Goal: Task Accomplishment & Management: Manage account settings

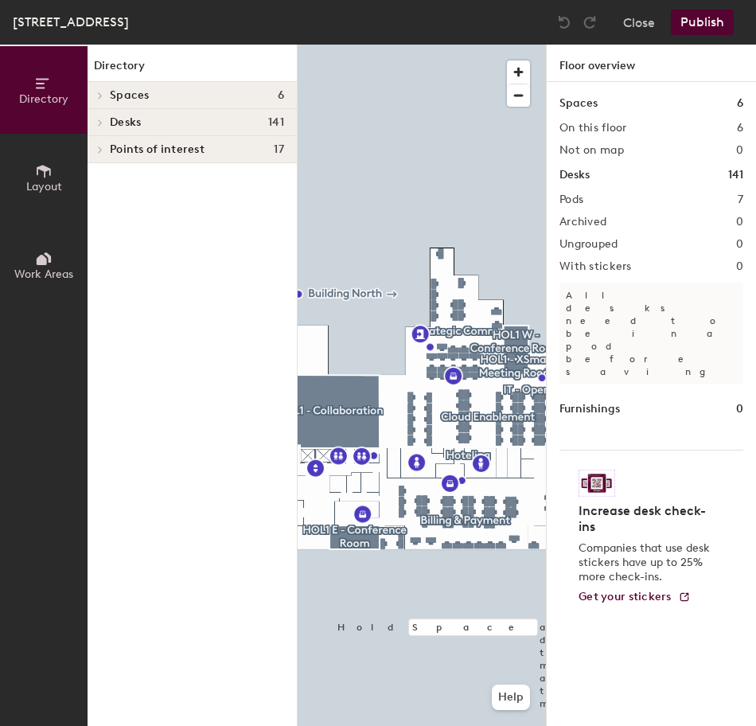
click at [103, 124] on icon at bounding box center [100, 123] width 6 height 8
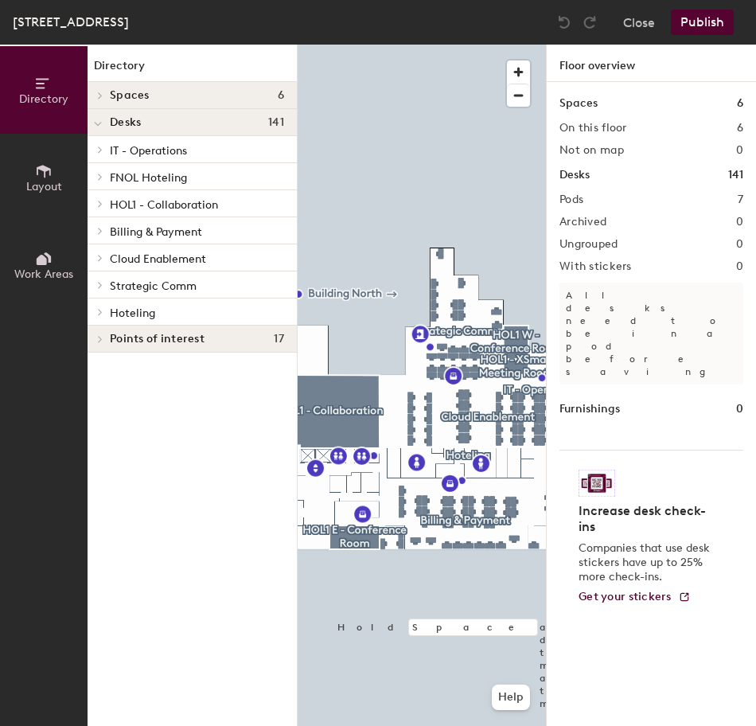
click at [103, 124] on div at bounding box center [98, 122] width 21 height 26
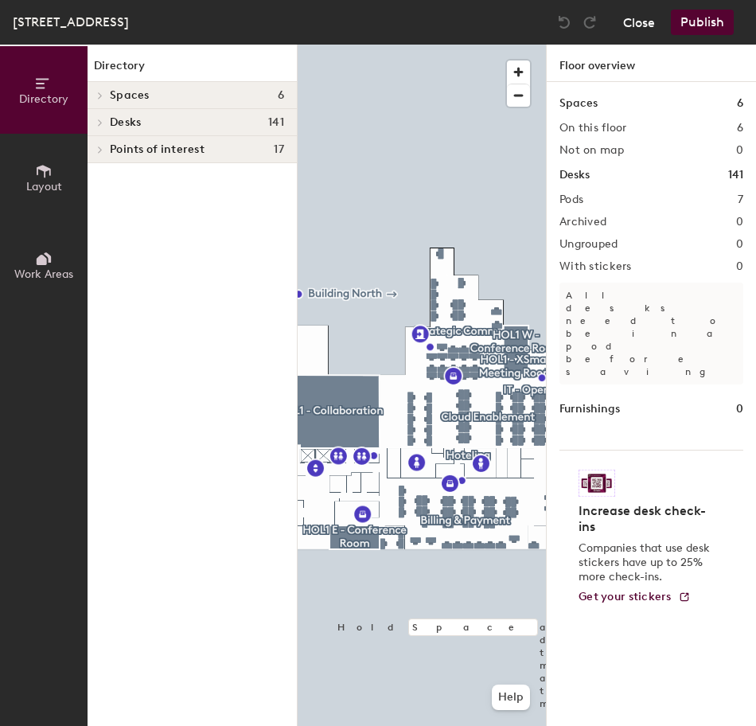
click at [633, 15] on button "Close" at bounding box center [639, 22] width 32 height 25
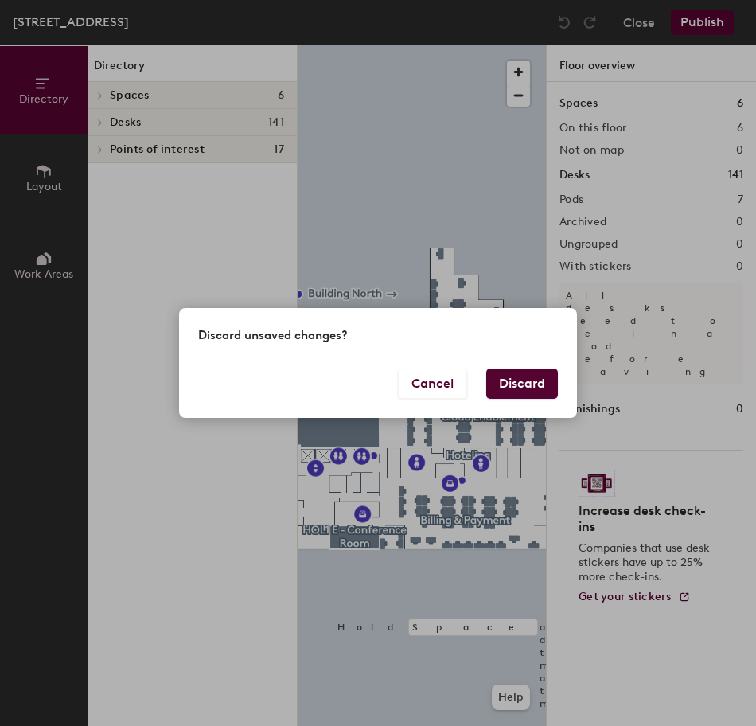
click at [532, 387] on button "Discard" at bounding box center [522, 383] width 72 height 30
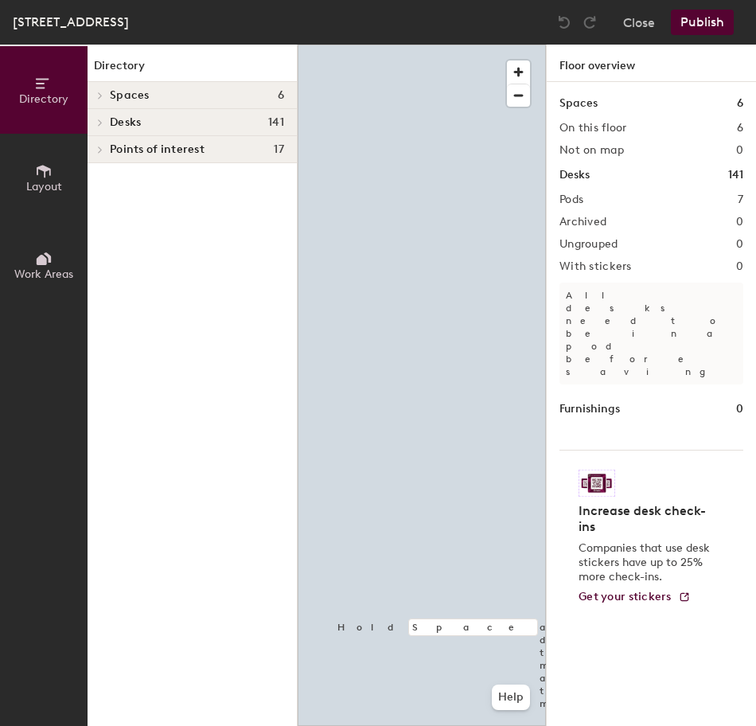
click at [283, 390] on div "Directory Layout Work Areas Directory Spaces 6 HOL1 - Collaboration HOL1 - XSma…" at bounding box center [378, 385] width 756 height 681
click at [370, 45] on div at bounding box center [422, 45] width 248 height 0
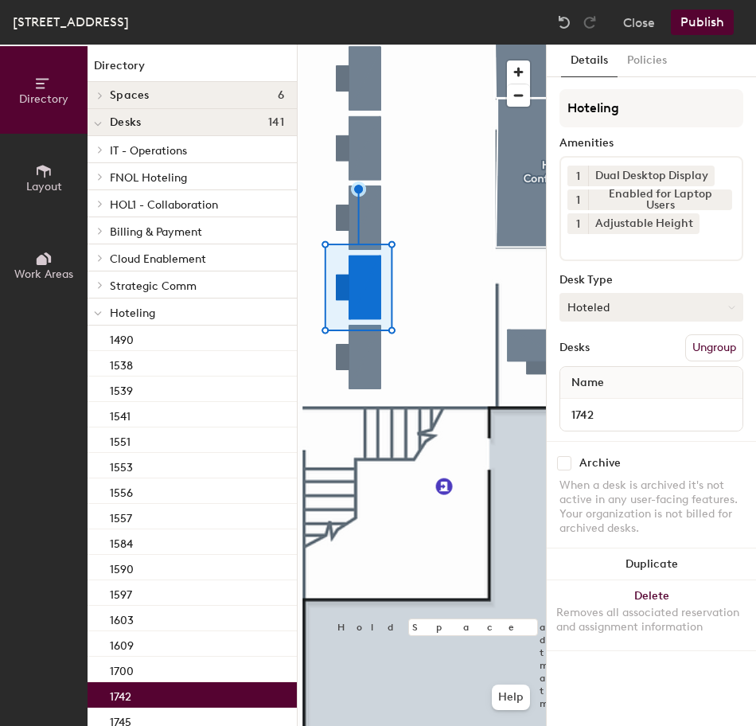
click at [640, 308] on button "Hoteled" at bounding box center [651, 307] width 184 height 29
click at [635, 351] on div "Assigned" at bounding box center [639, 357] width 159 height 24
click at [709, 349] on button "Ungroup" at bounding box center [714, 347] width 58 height 27
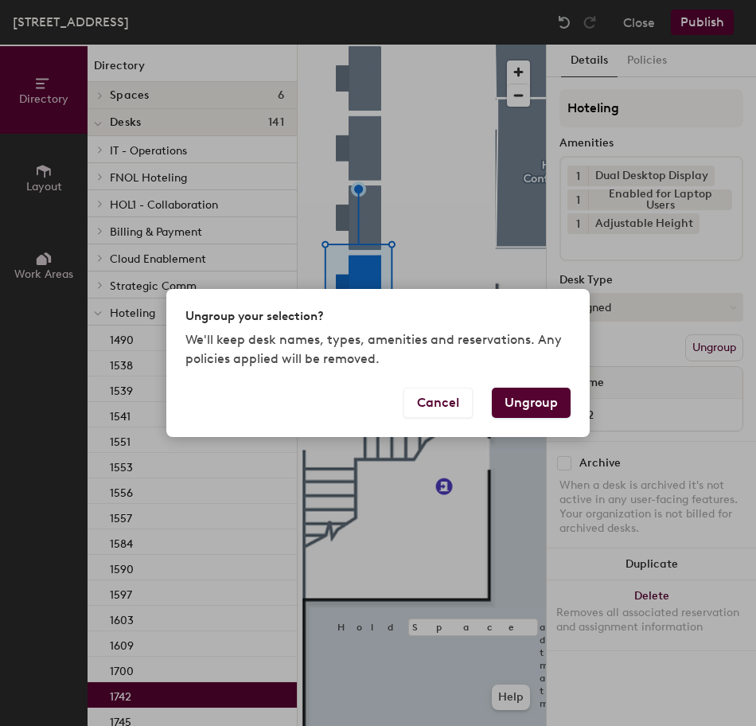
click at [525, 407] on button "Ungroup" at bounding box center [531, 403] width 79 height 30
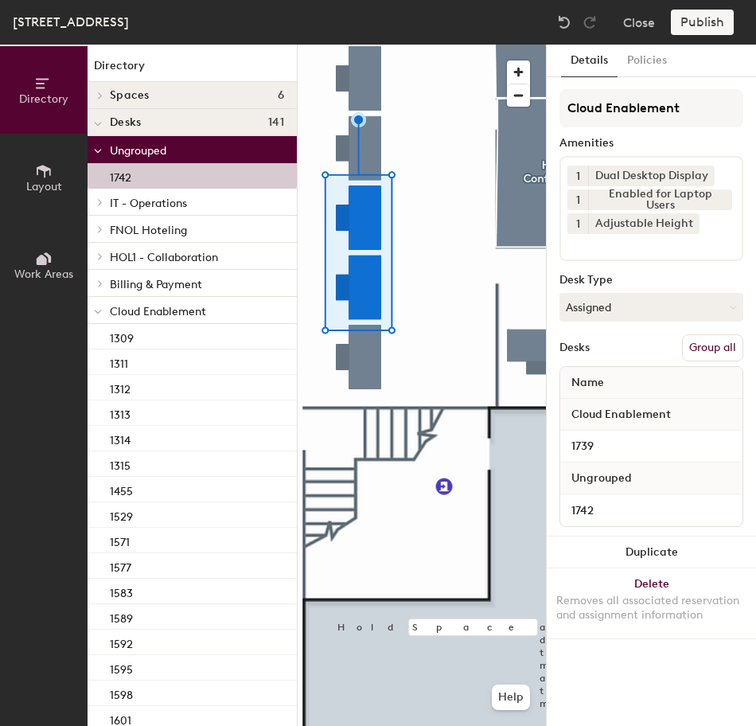
click at [726, 352] on button "Group all" at bounding box center [712, 347] width 61 height 27
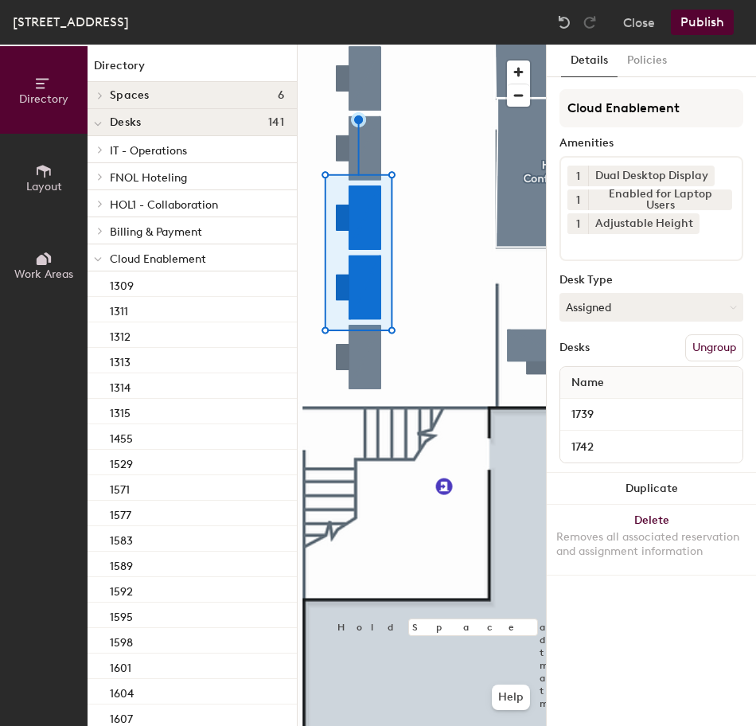
click at [711, 24] on button "Publish" at bounding box center [702, 22] width 63 height 25
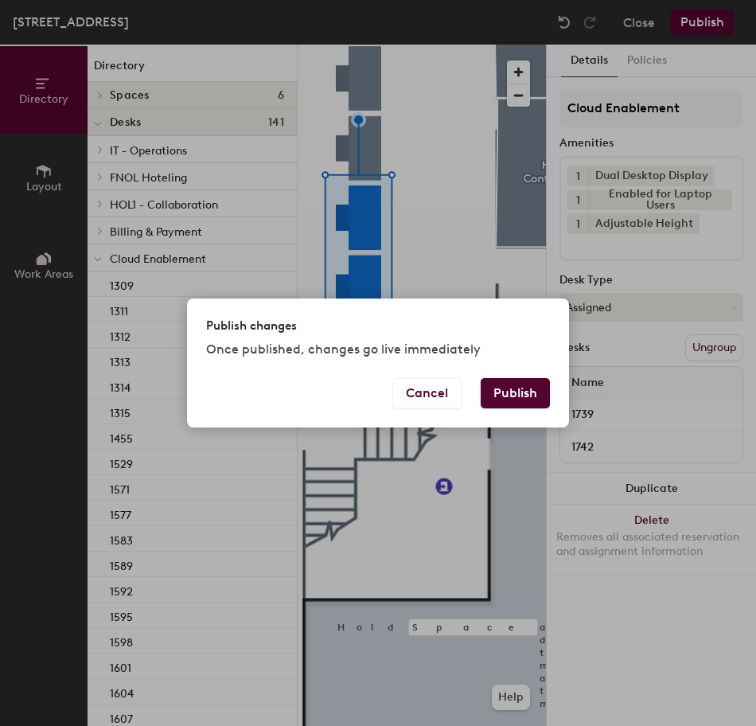
click at [525, 397] on button "Publish" at bounding box center [515, 393] width 69 height 30
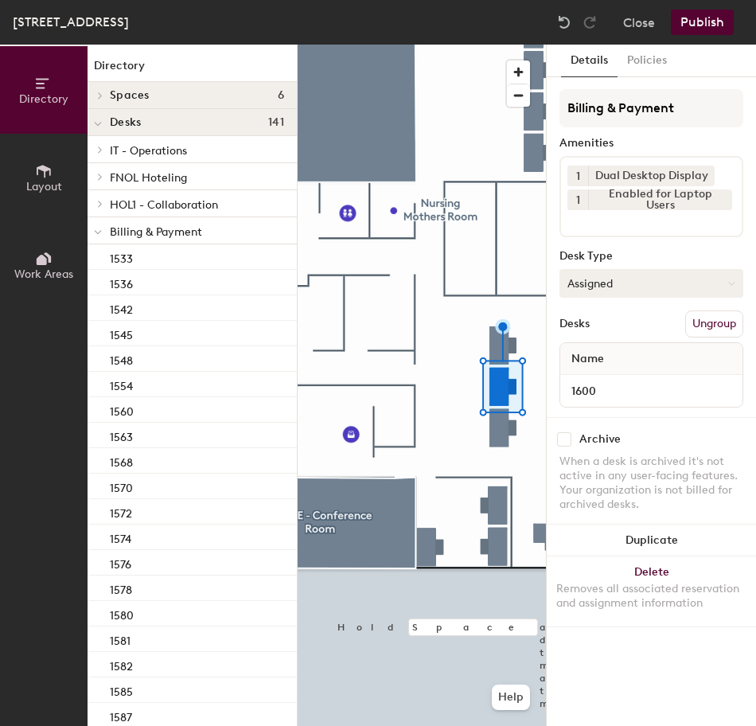
click at [663, 283] on button "Assigned" at bounding box center [651, 283] width 184 height 29
click at [625, 383] on div "Hoteled" at bounding box center [639, 380] width 159 height 24
click at [730, 321] on button "Ungroup" at bounding box center [714, 323] width 58 height 27
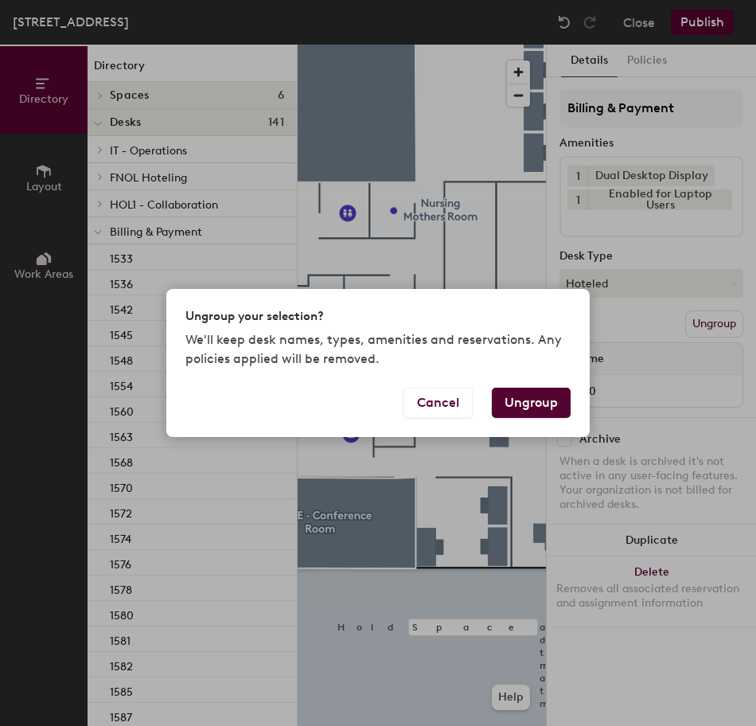
click at [540, 398] on button "Ungroup" at bounding box center [531, 403] width 79 height 30
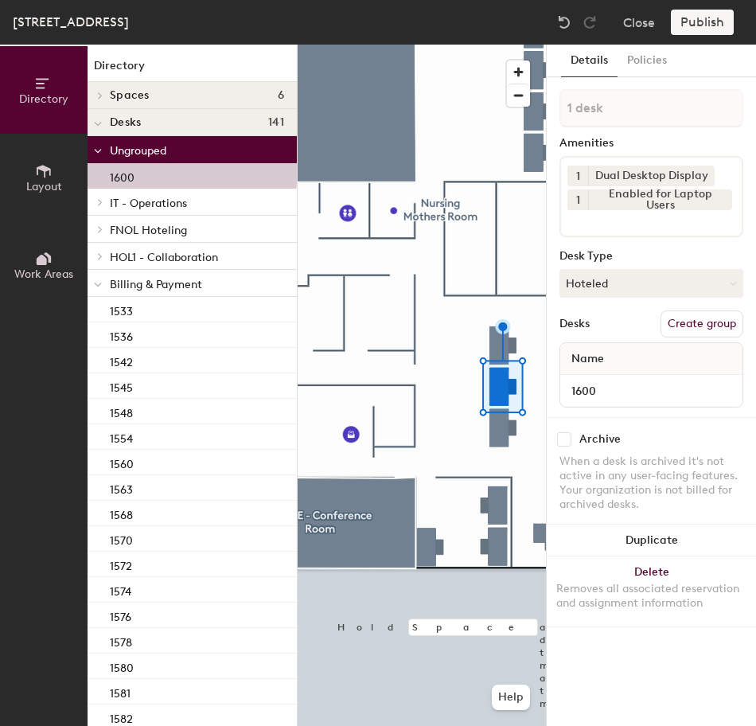
click at [99, 286] on icon at bounding box center [98, 285] width 8 height 6
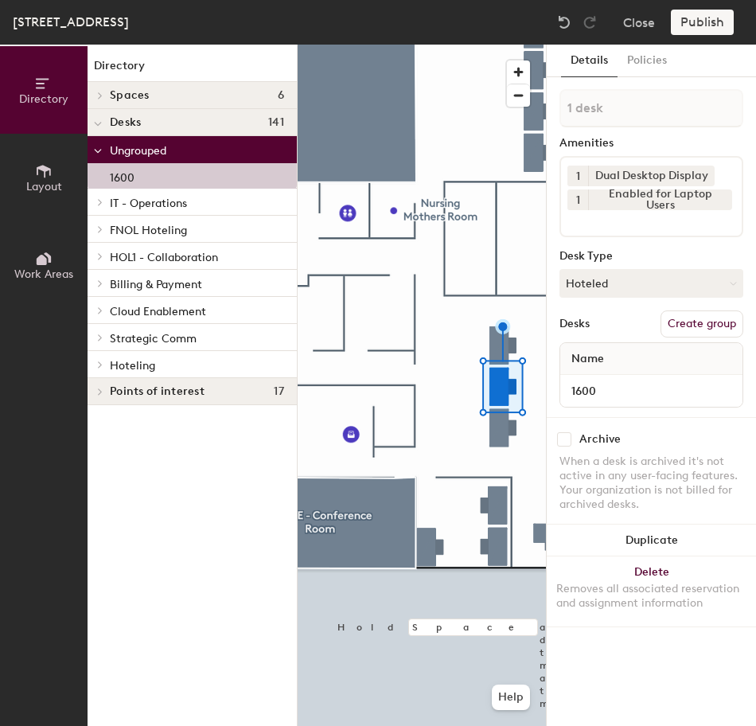
click at [97, 364] on icon at bounding box center [100, 364] width 6 height 8
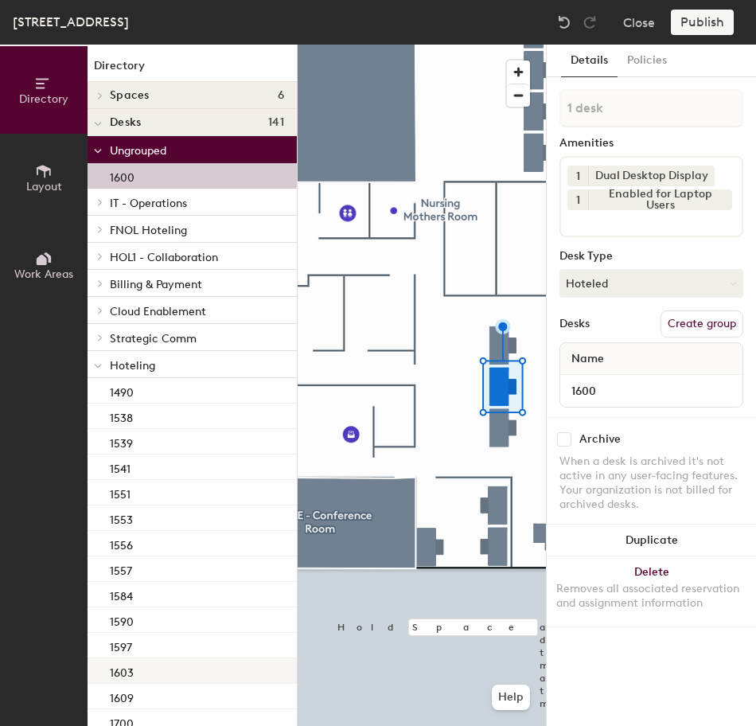
click at [163, 664] on div "1603" at bounding box center [192, 670] width 209 height 25
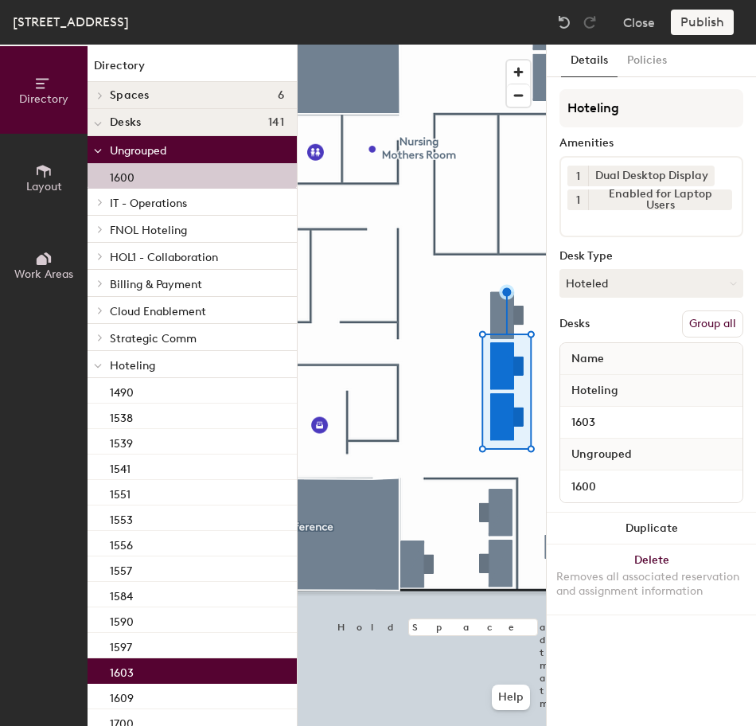
click at [708, 330] on button "Group all" at bounding box center [712, 323] width 61 height 27
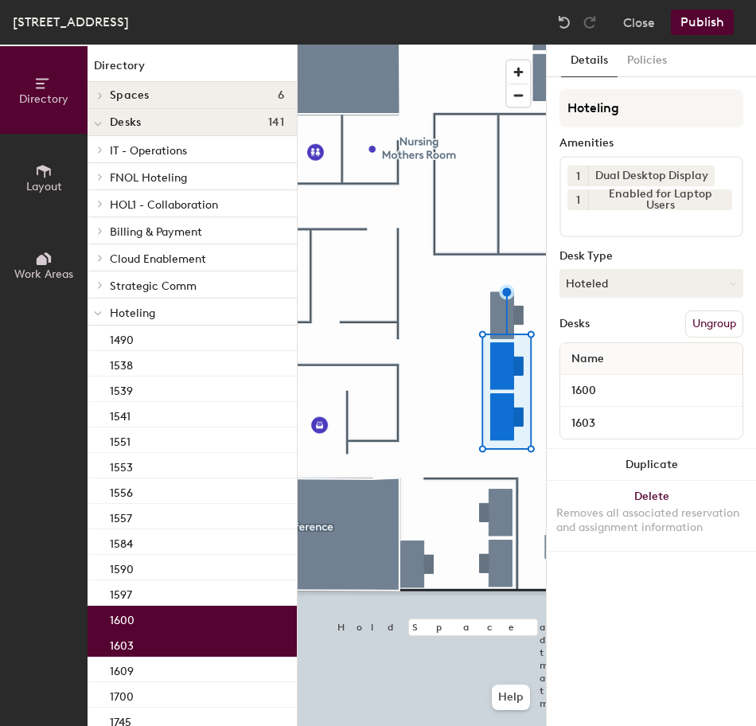
click at [701, 20] on button "Publish" at bounding box center [702, 22] width 63 height 25
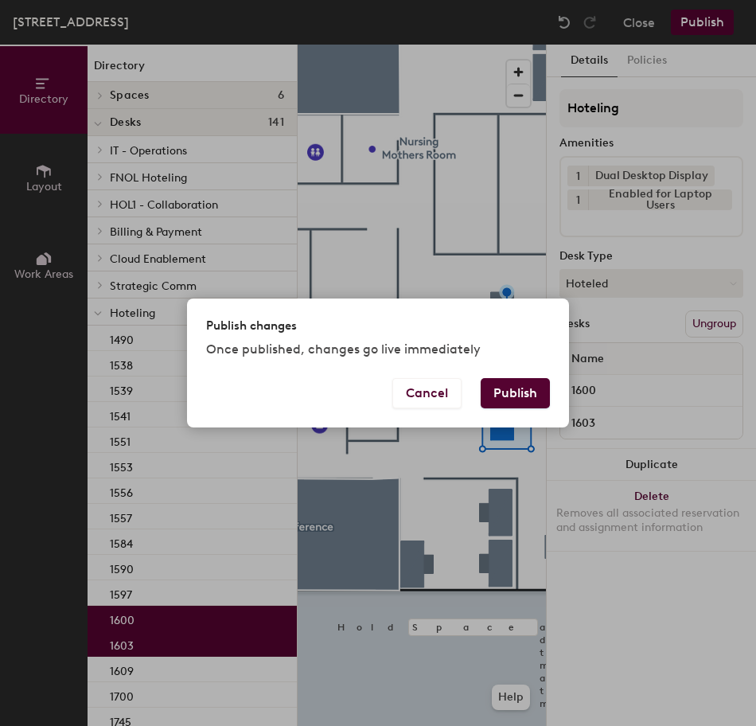
click at [525, 398] on button "Publish" at bounding box center [515, 393] width 69 height 30
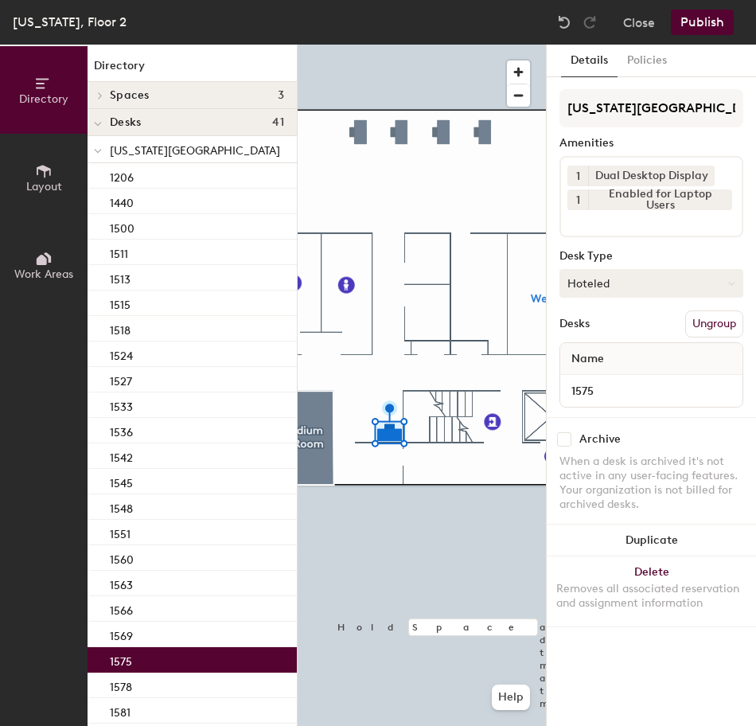
click at [624, 291] on button "Hoteled" at bounding box center [651, 283] width 184 height 29
click at [614, 331] on div "Assigned" at bounding box center [639, 333] width 159 height 24
click at [698, 327] on button "Ungroup" at bounding box center [714, 323] width 58 height 27
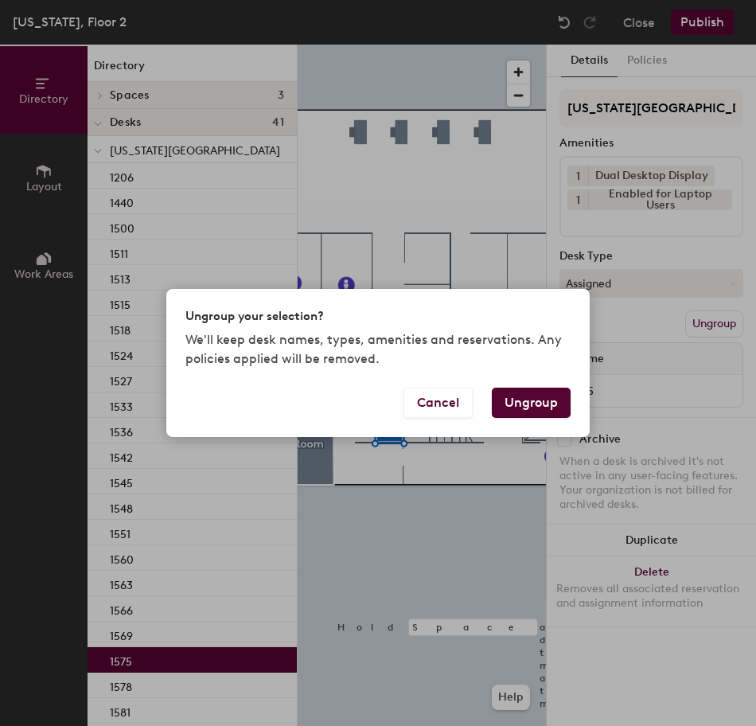
click at [525, 406] on button "Ungroup" at bounding box center [531, 403] width 79 height 30
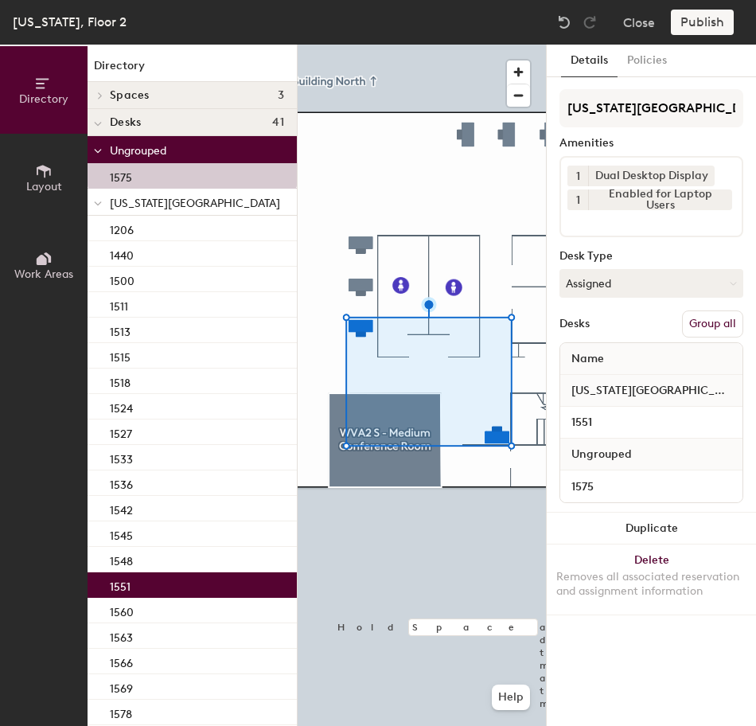
click at [725, 328] on button "Group all" at bounding box center [712, 323] width 61 height 27
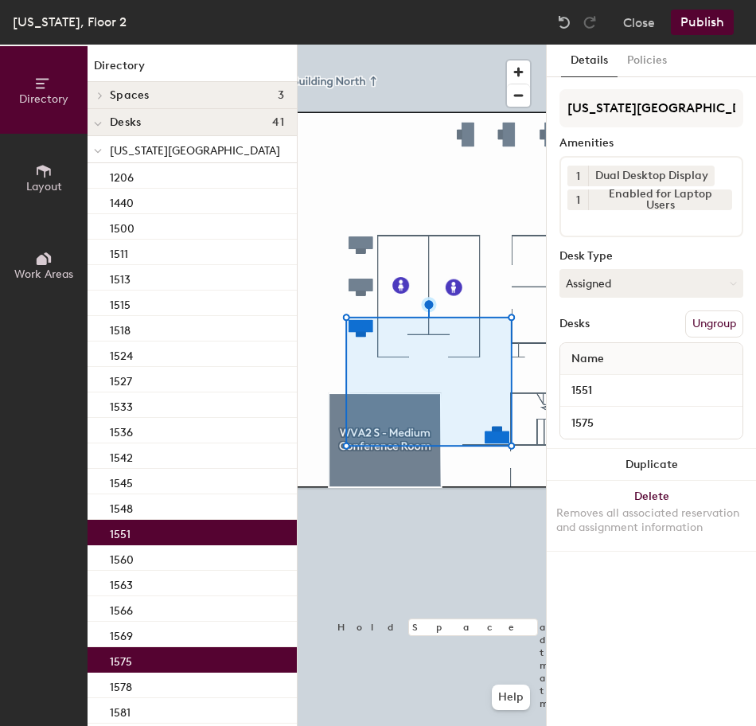
click at [715, 29] on button "Publish" at bounding box center [702, 22] width 63 height 25
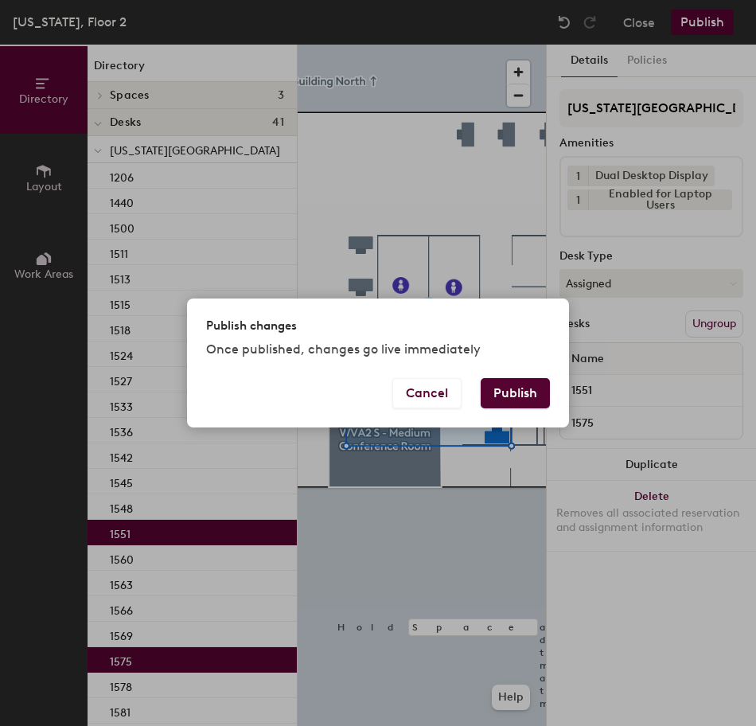
click at [528, 395] on button "Publish" at bounding box center [515, 393] width 69 height 30
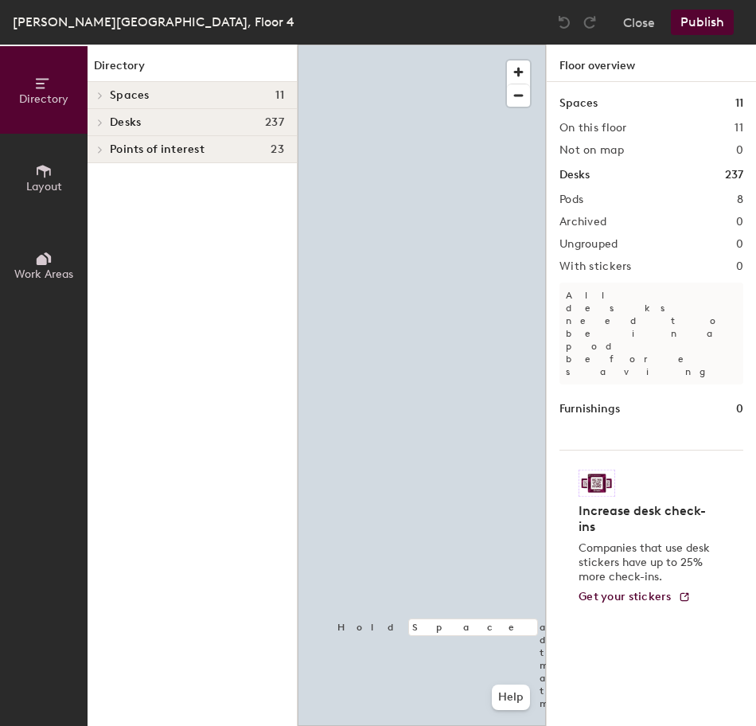
click at [413, 45] on div at bounding box center [422, 45] width 248 height 0
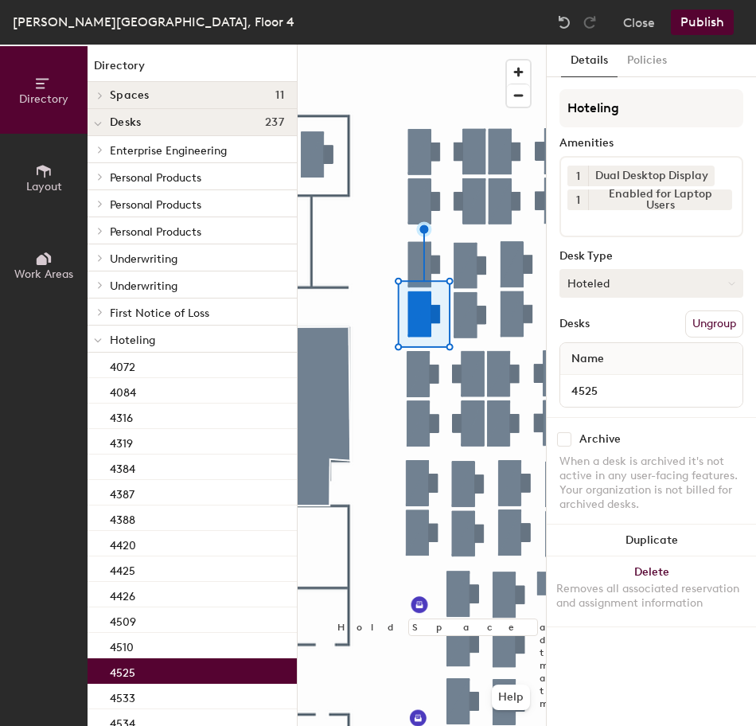
drag, startPoint x: 639, startPoint y: 275, endPoint x: 642, endPoint y: 294, distance: 19.4
click at [640, 277] on button "Hoteled" at bounding box center [651, 283] width 184 height 29
click at [653, 337] on div "Assigned" at bounding box center [639, 333] width 159 height 24
click at [734, 323] on button "Ungroup" at bounding box center [714, 323] width 58 height 27
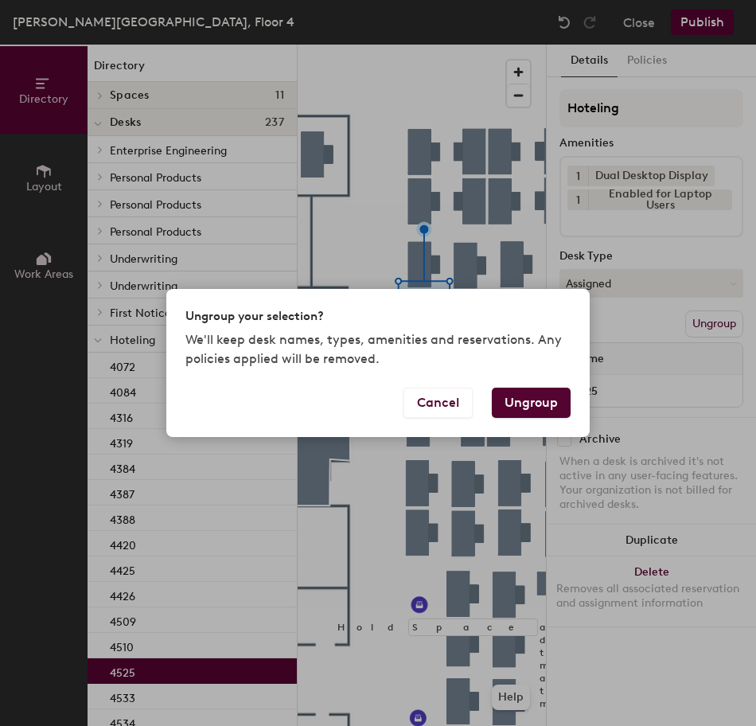
click at [514, 400] on button "Ungroup" at bounding box center [531, 403] width 79 height 30
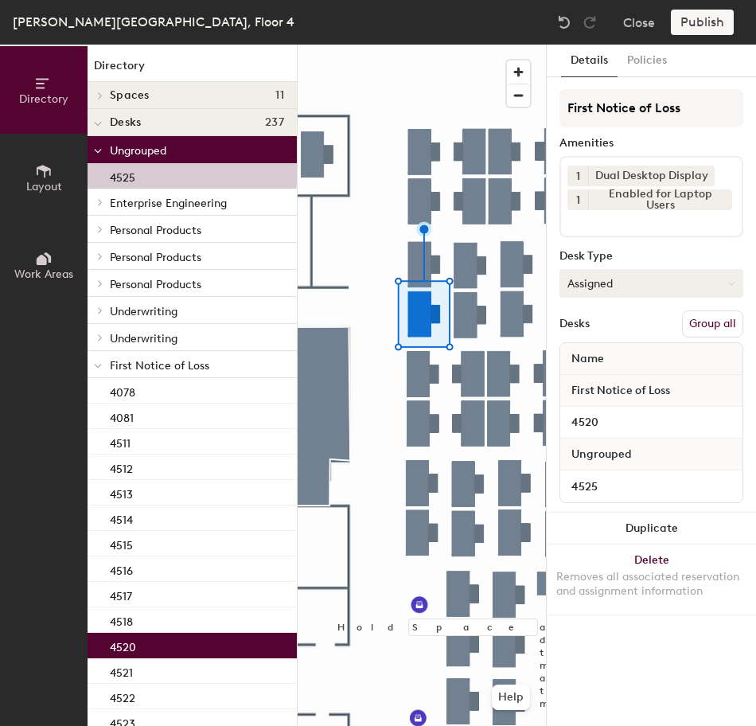
drag, startPoint x: 717, startPoint y: 320, endPoint x: 716, endPoint y: 289, distance: 31.0
click at [717, 319] on button "Group all" at bounding box center [712, 323] width 61 height 27
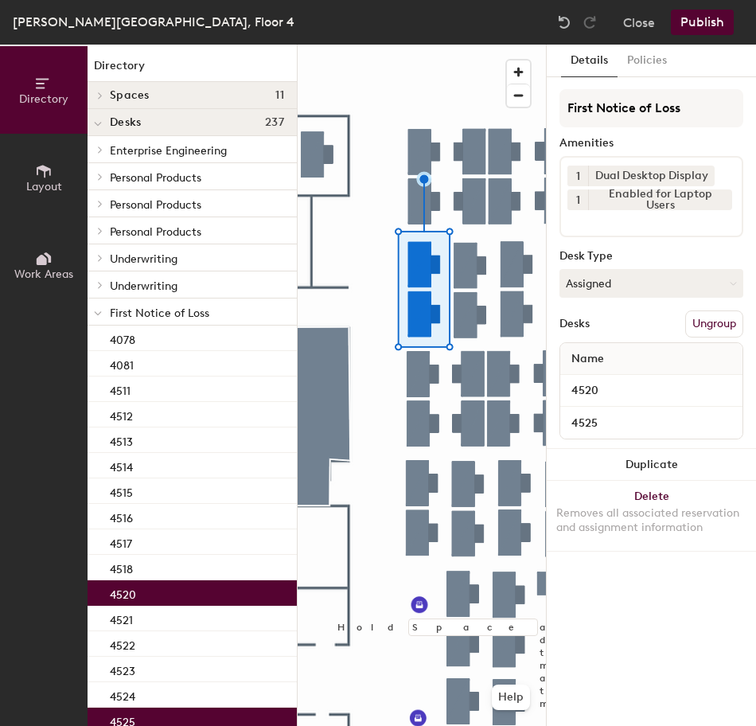
click at [708, 29] on button "Publish" at bounding box center [702, 22] width 63 height 25
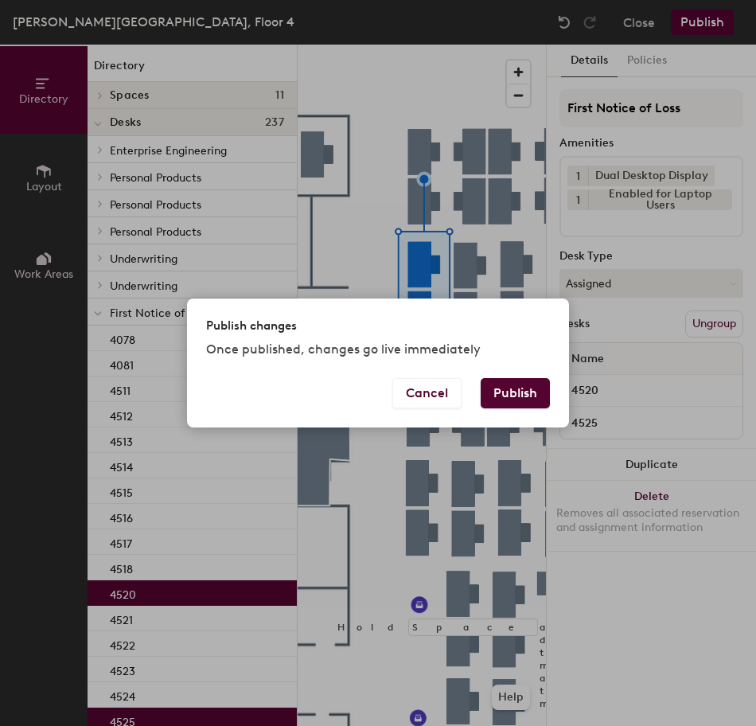
click at [529, 395] on button "Publish" at bounding box center [515, 393] width 69 height 30
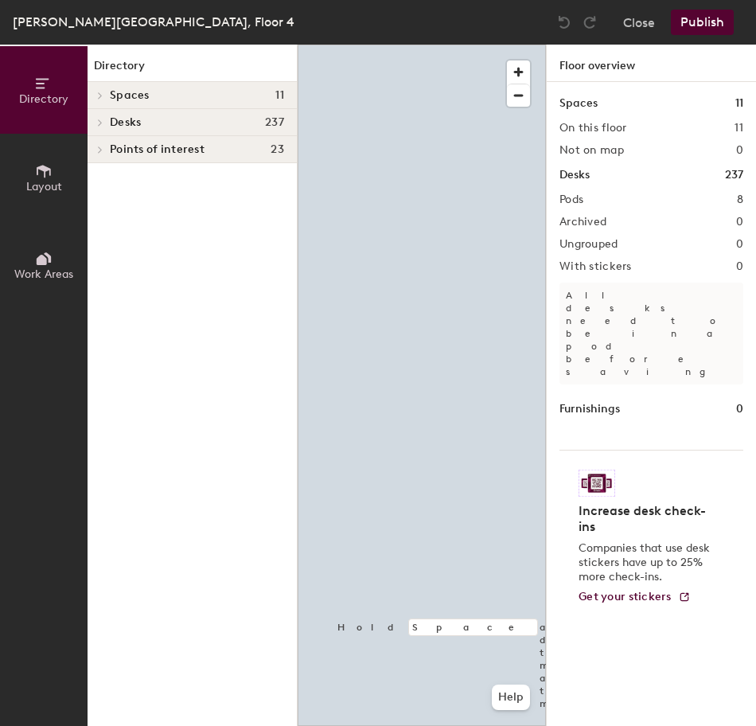
click at [438, 45] on div at bounding box center [422, 45] width 248 height 0
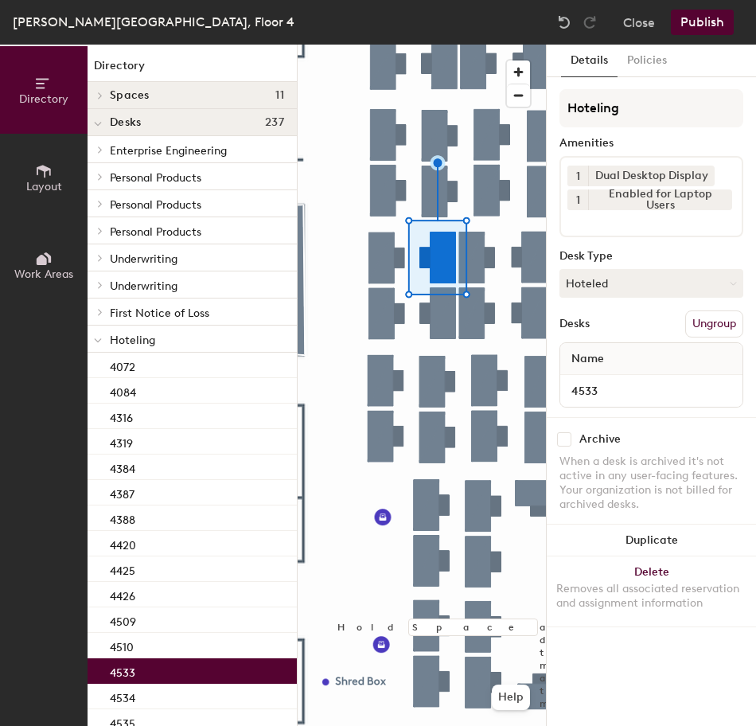
drag, startPoint x: 659, startPoint y: 289, endPoint x: 660, endPoint y: 306, distance: 16.7
click at [659, 290] on button "Hoteled" at bounding box center [651, 283] width 184 height 29
click at [664, 333] on div "Assigned" at bounding box center [639, 333] width 159 height 24
click at [717, 317] on button "Ungroup" at bounding box center [714, 323] width 58 height 27
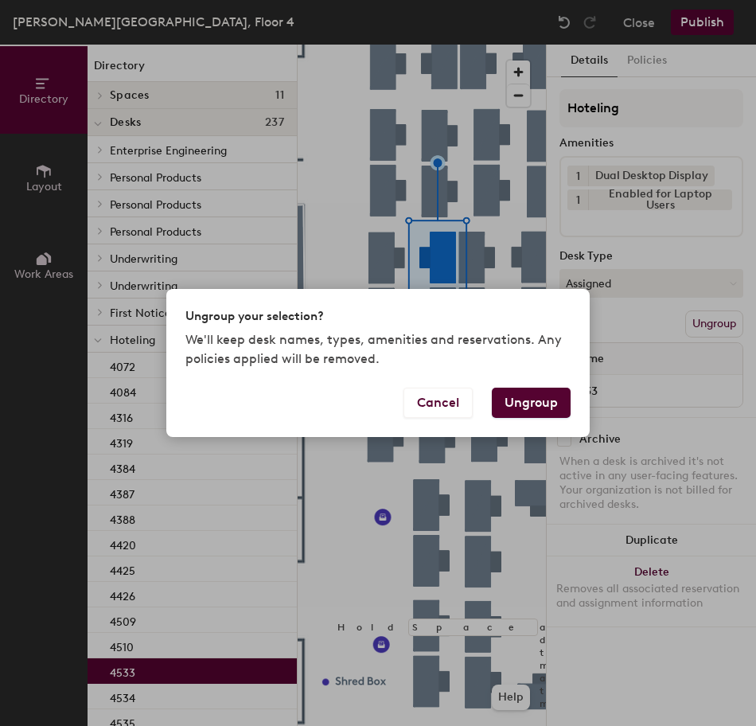
click at [532, 399] on button "Ungroup" at bounding box center [531, 403] width 79 height 30
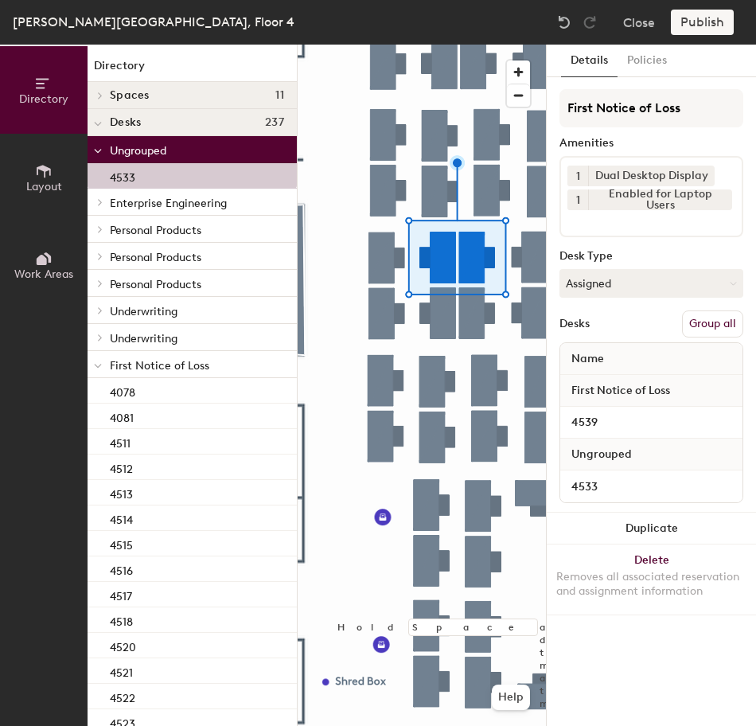
drag, startPoint x: 711, startPoint y: 314, endPoint x: 707, endPoint y: 156, distance: 158.4
click at [711, 310] on button "Group all" at bounding box center [712, 323] width 61 height 27
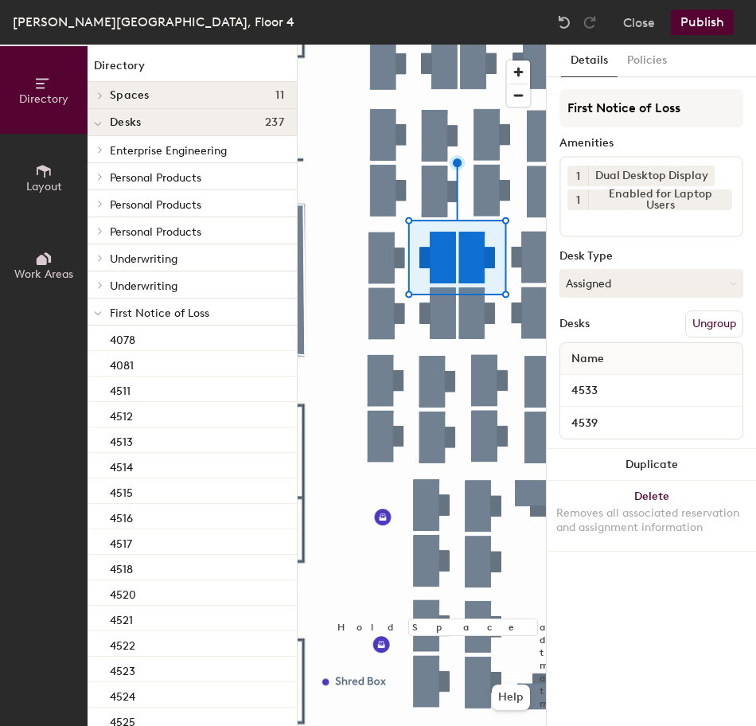
click at [721, 2] on div "[PERSON_NAME][GEOGRAPHIC_DATA], Floor 4 Close Publish" at bounding box center [378, 22] width 756 height 45
click at [711, 18] on button "Publish" at bounding box center [702, 22] width 63 height 25
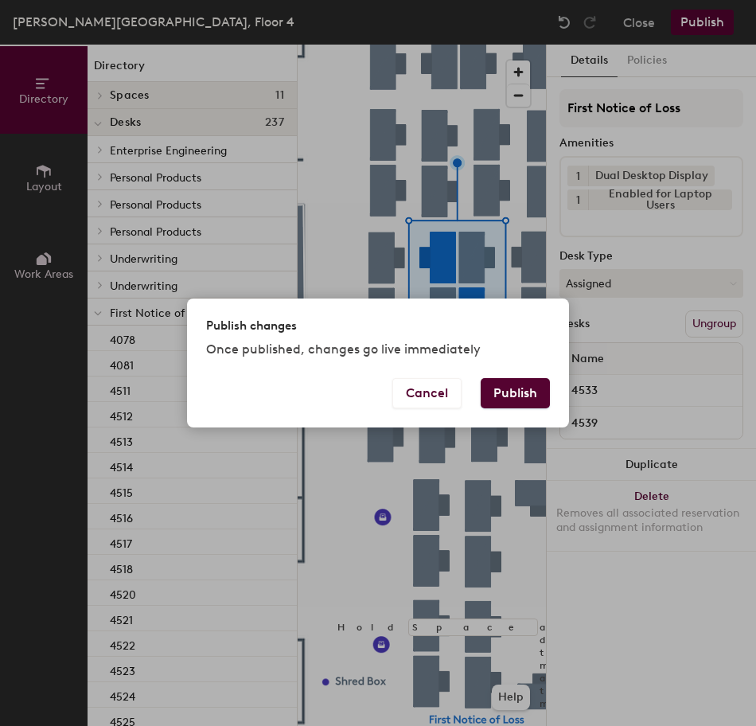
click at [548, 386] on div "Cancel Publish" at bounding box center [378, 402] width 382 height 49
drag, startPoint x: 538, startPoint y: 388, endPoint x: 528, endPoint y: 399, distance: 15.2
click at [539, 388] on button "Publish" at bounding box center [515, 393] width 69 height 30
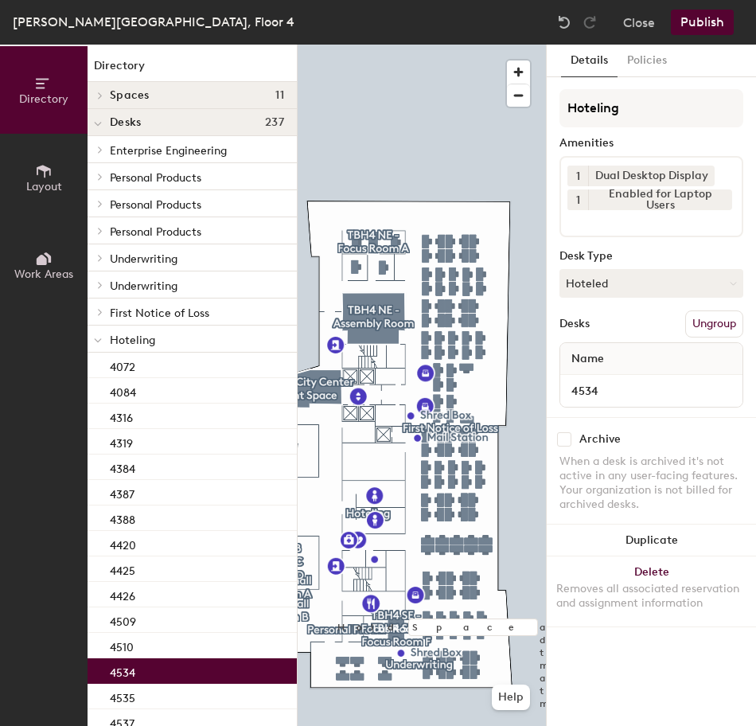
click at [623, 291] on button "Hoteled" at bounding box center [651, 283] width 184 height 29
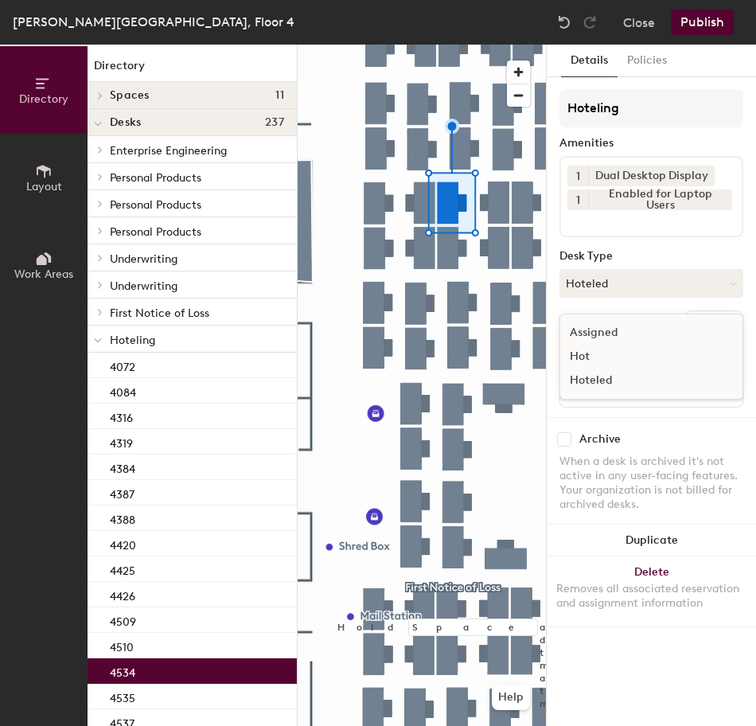
click at [628, 333] on div "Assigned" at bounding box center [639, 333] width 159 height 24
click at [715, 329] on button "Ungroup" at bounding box center [714, 323] width 58 height 27
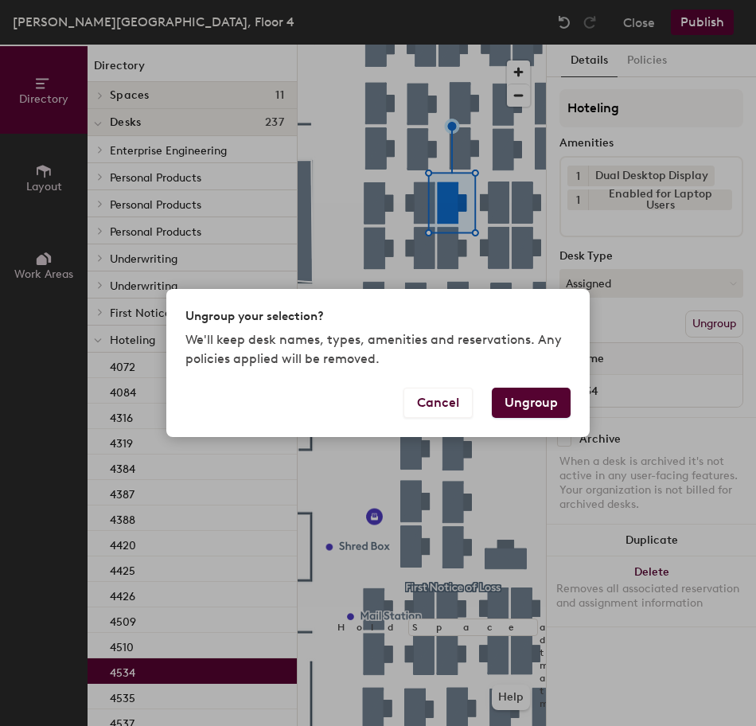
click at [523, 400] on button "Ungroup" at bounding box center [531, 403] width 79 height 30
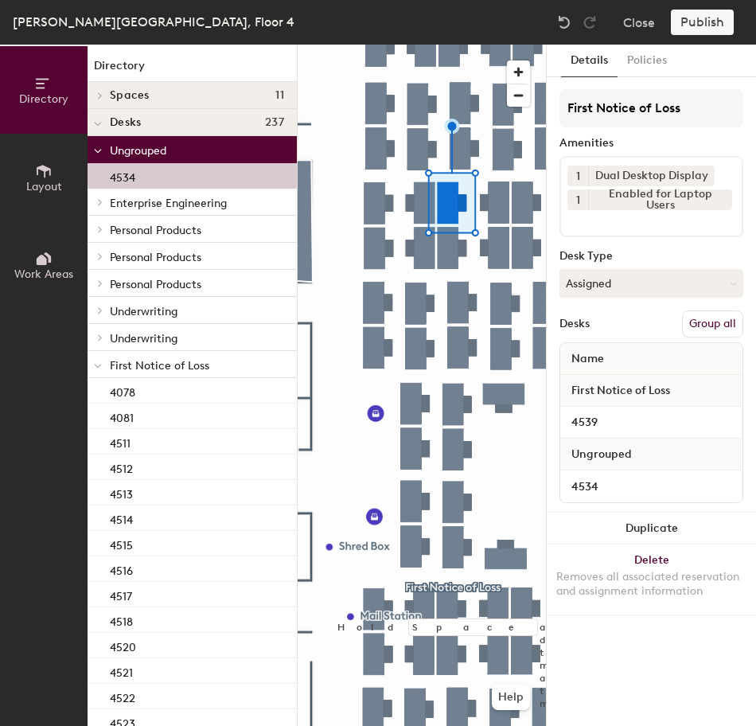
click at [699, 324] on button "Group all" at bounding box center [712, 323] width 61 height 27
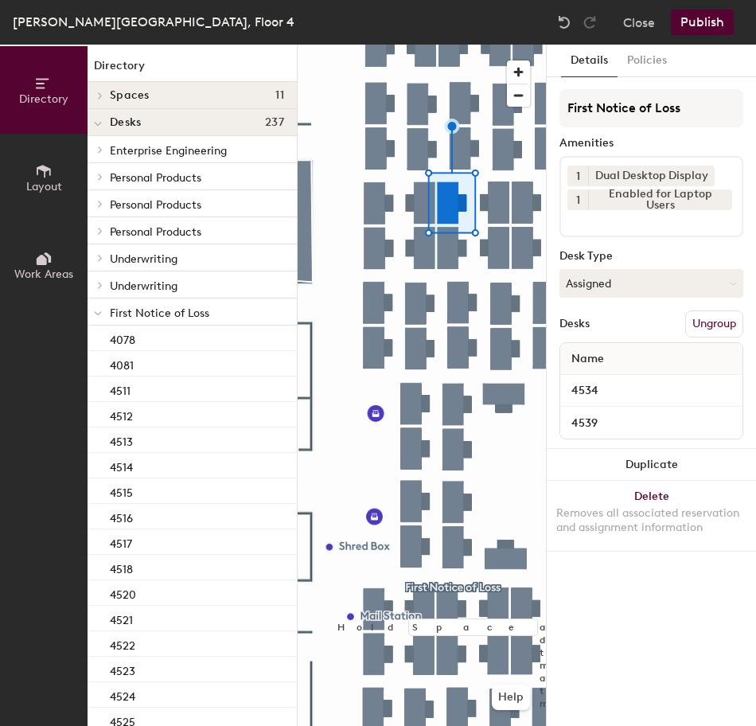
click at [696, 21] on button "Publish" at bounding box center [702, 22] width 63 height 25
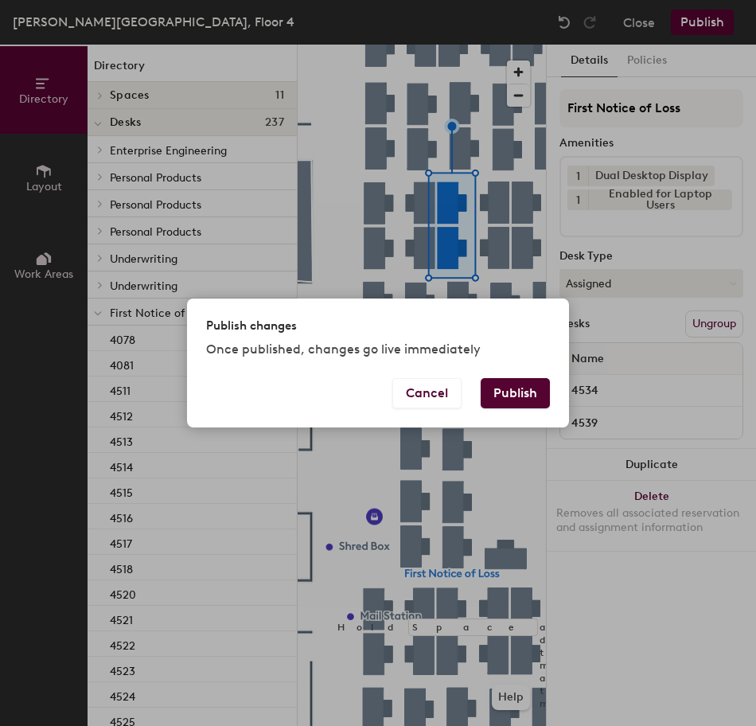
click at [538, 391] on button "Publish" at bounding box center [515, 393] width 69 height 30
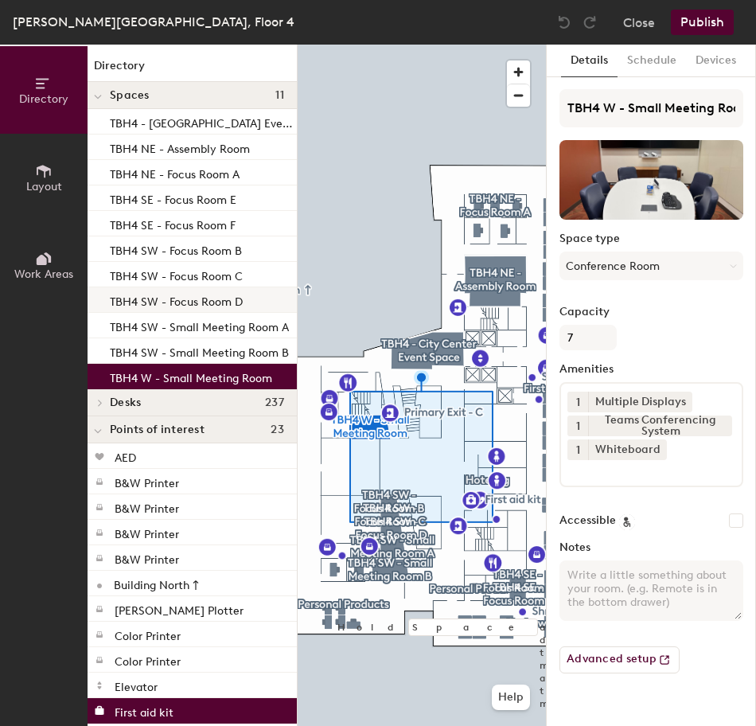
click at [277, 307] on div "Directory Layout Work Areas Directory Spaces 11 TBH4 - City Center Event Space …" at bounding box center [378, 385] width 756 height 681
click at [469, 45] on div at bounding box center [422, 45] width 248 height 0
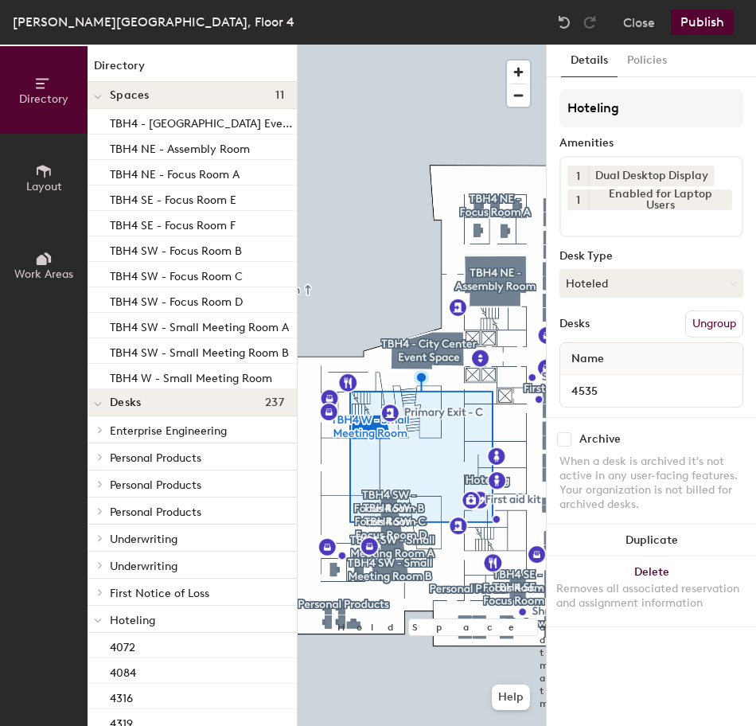
click at [644, 285] on button "Hoteled" at bounding box center [651, 283] width 184 height 29
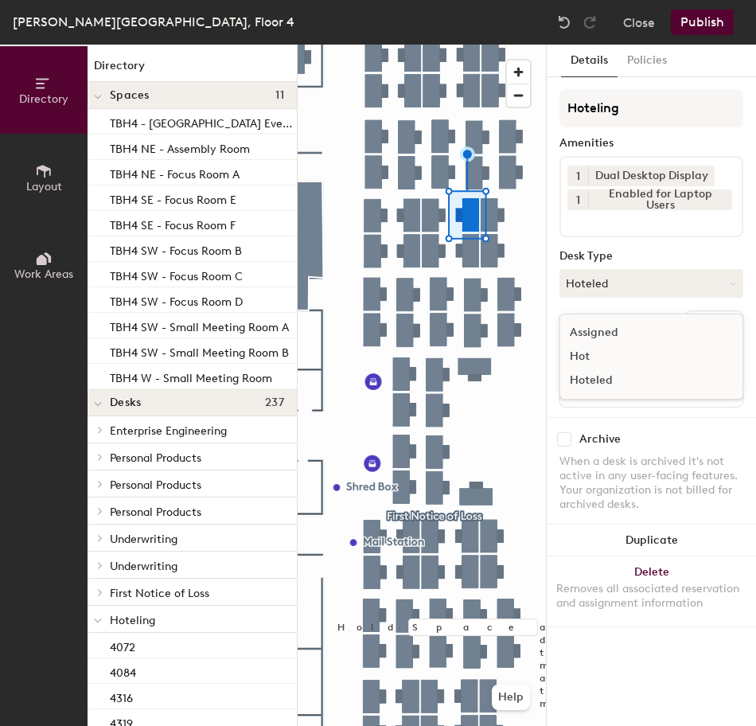
click at [659, 335] on div "Assigned" at bounding box center [639, 333] width 159 height 24
click at [723, 333] on button "Ungroup" at bounding box center [714, 323] width 58 height 27
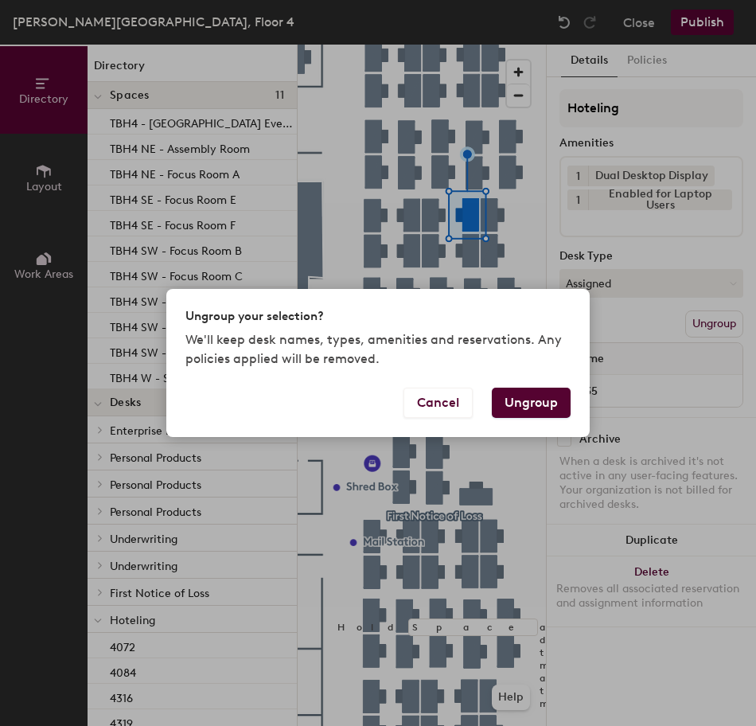
click at [528, 398] on button "Ungroup" at bounding box center [531, 403] width 79 height 30
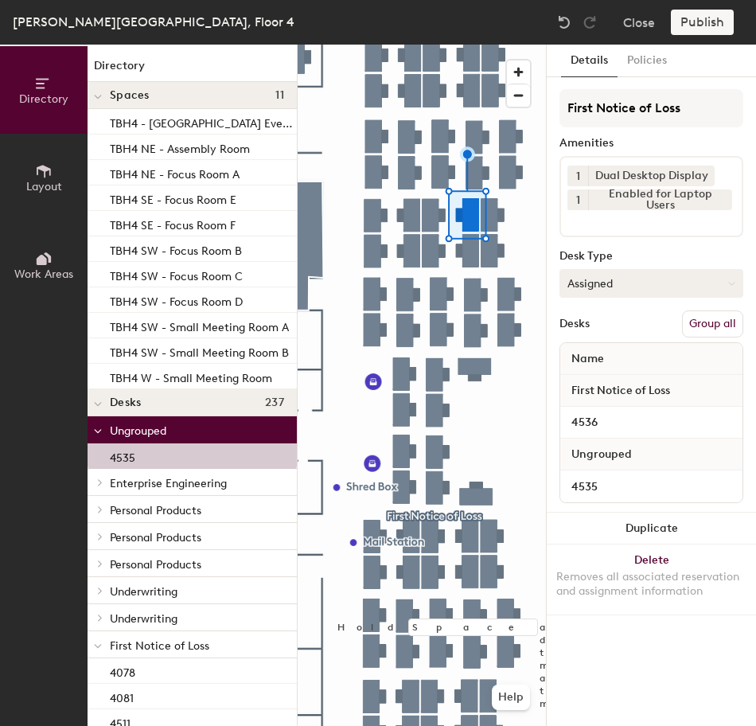
click at [690, 319] on button "Group all" at bounding box center [712, 323] width 61 height 27
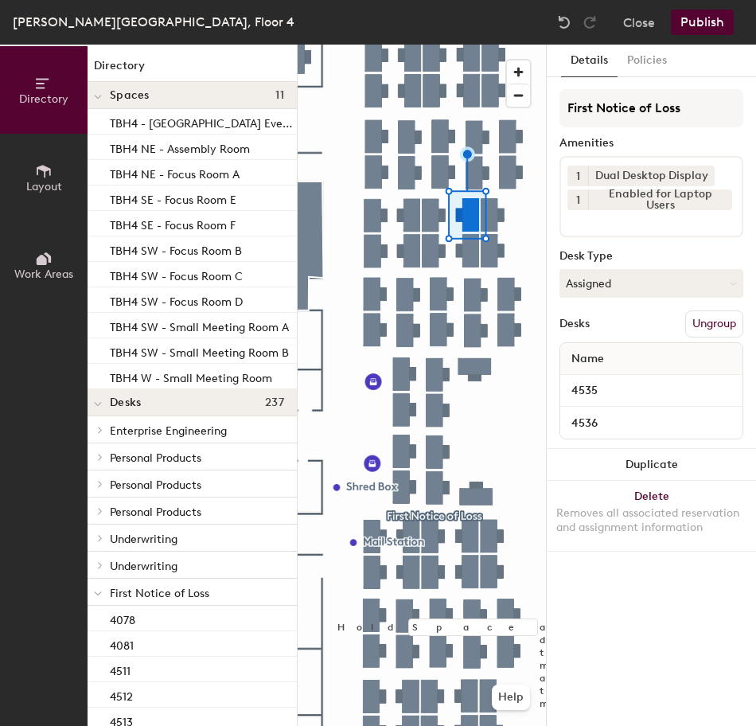
click at [703, 33] on div "Thomas B. Hagen Building, Floor 4 Close Publish" at bounding box center [378, 22] width 756 height 45
click at [690, 24] on button "Publish" at bounding box center [702, 22] width 63 height 25
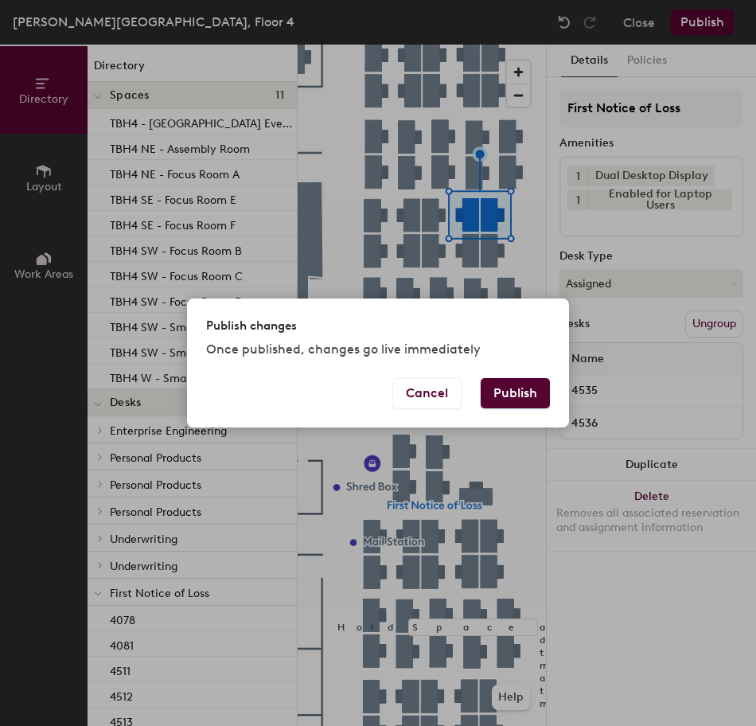
click at [536, 387] on button "Publish" at bounding box center [515, 393] width 69 height 30
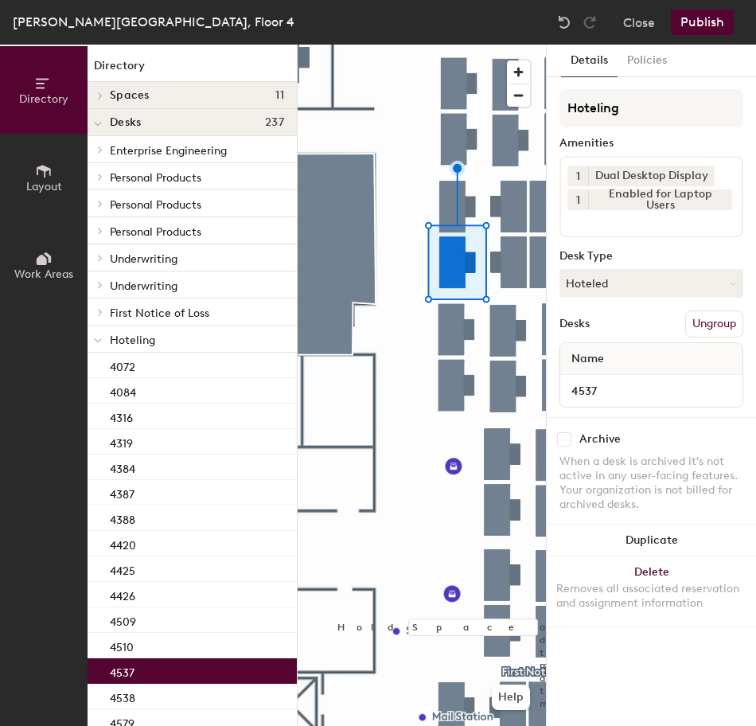
drag, startPoint x: 594, startPoint y: 278, endPoint x: 631, endPoint y: 310, distance: 48.5
click at [595, 278] on button "Hoteled" at bounding box center [651, 283] width 184 height 29
click at [649, 325] on div "Assigned" at bounding box center [639, 333] width 159 height 24
click at [729, 332] on button "Ungroup" at bounding box center [714, 323] width 58 height 27
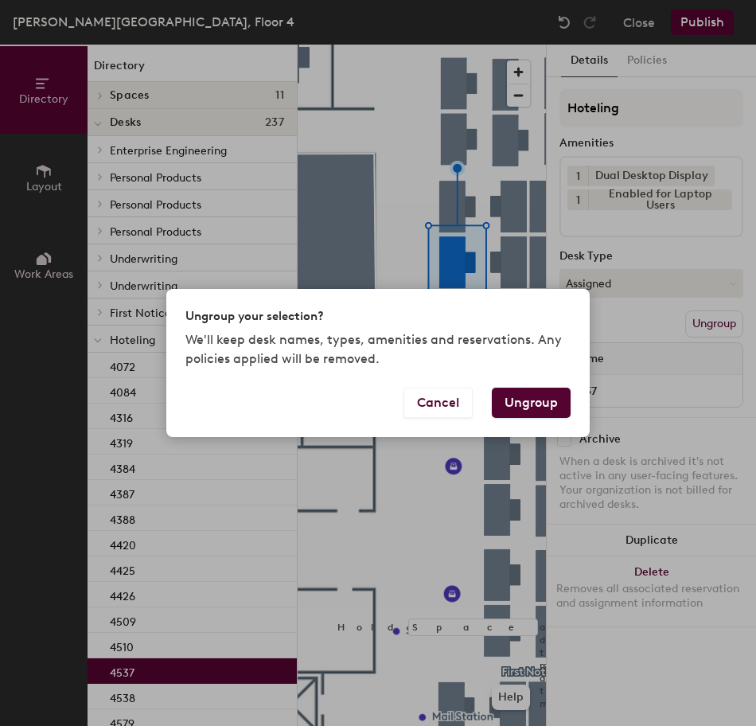
click at [544, 405] on button "Ungroup" at bounding box center [531, 403] width 79 height 30
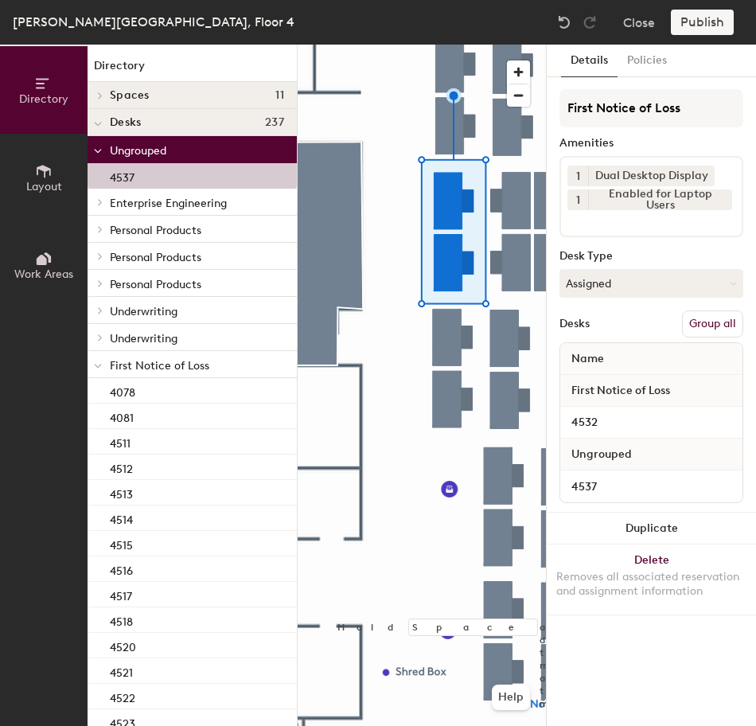
click at [701, 319] on button "Group all" at bounding box center [712, 323] width 61 height 27
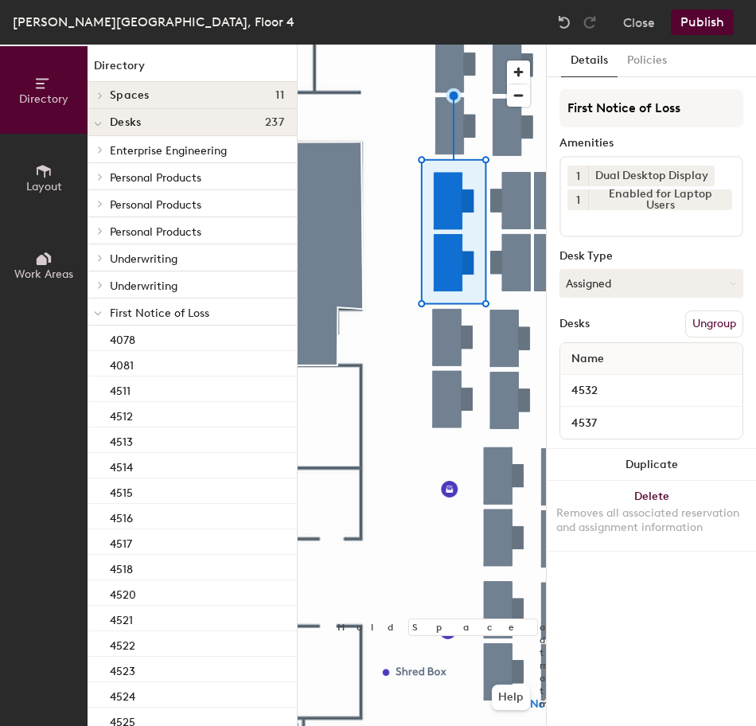
drag, startPoint x: 689, startPoint y: 16, endPoint x: 690, endPoint y: 25, distance: 9.6
click at [689, 23] on button "Publish" at bounding box center [702, 22] width 63 height 25
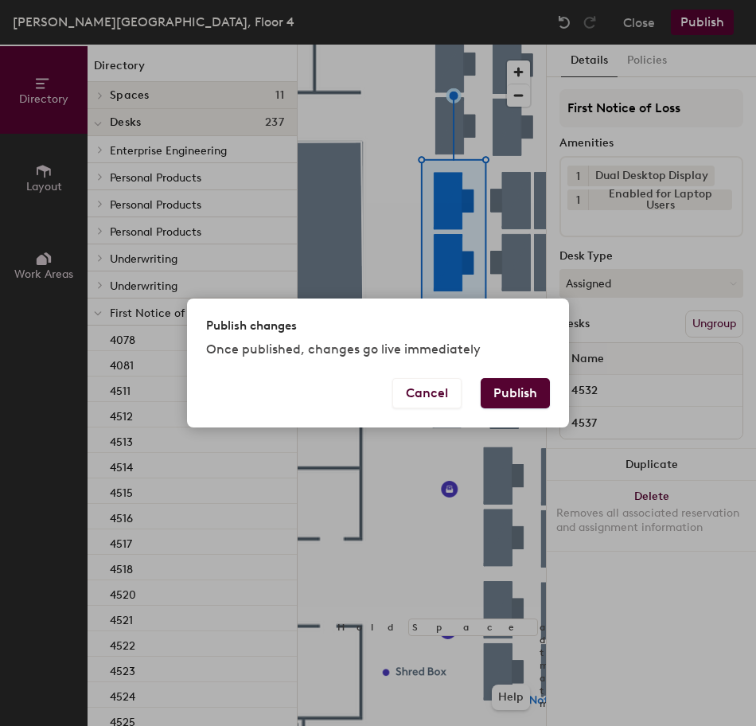
drag, startPoint x: 528, startPoint y: 391, endPoint x: 525, endPoint y: 415, distance: 23.3
click at [528, 392] on button "Publish" at bounding box center [515, 393] width 69 height 30
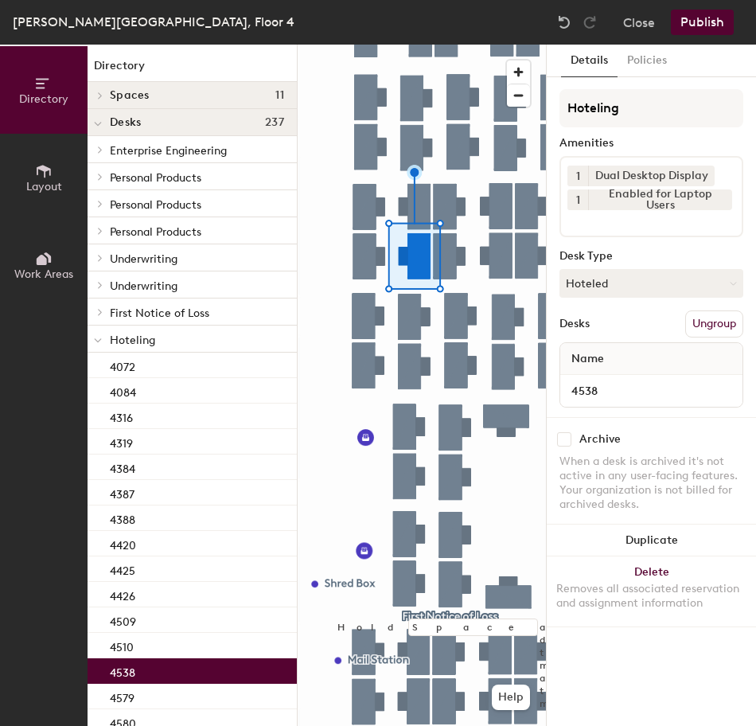
drag, startPoint x: 606, startPoint y: 290, endPoint x: 614, endPoint y: 310, distance: 20.7
click at [607, 290] on button "Hoteled" at bounding box center [651, 283] width 184 height 29
click at [621, 326] on div "Assigned" at bounding box center [639, 333] width 159 height 24
click at [721, 333] on button "Ungroup" at bounding box center [714, 323] width 58 height 27
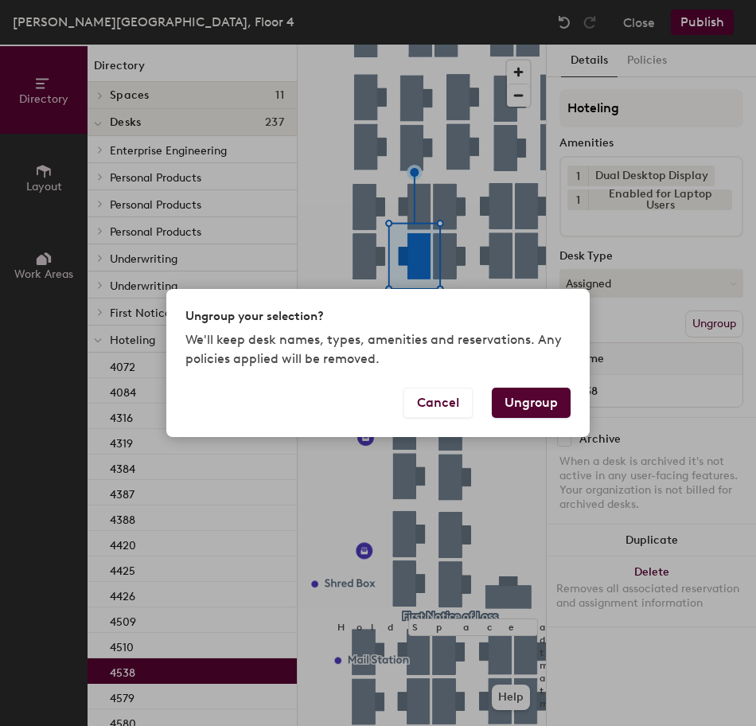
click at [541, 401] on button "Ungroup" at bounding box center [531, 403] width 79 height 30
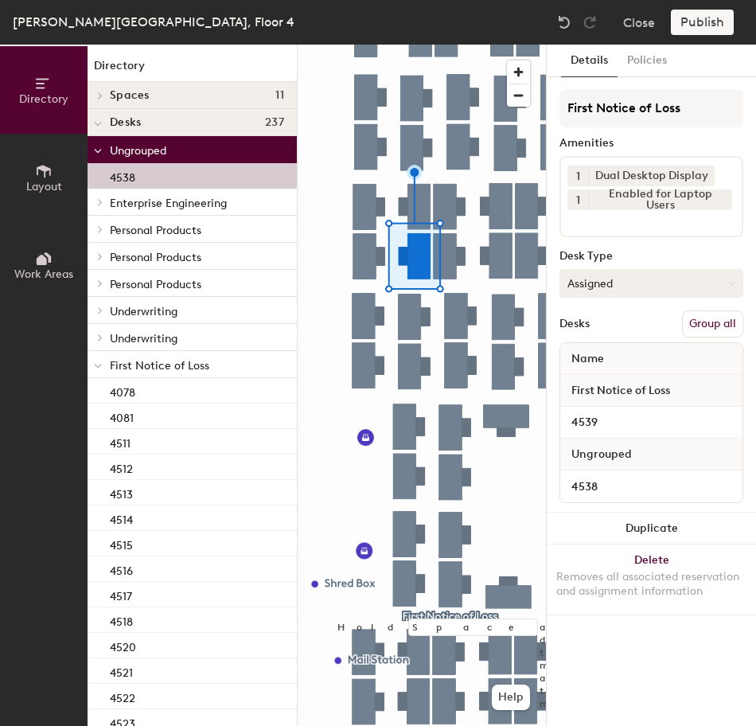
drag, startPoint x: 709, startPoint y: 325, endPoint x: 706, endPoint y: 286, distance: 38.3
click at [709, 323] on button "Group all" at bounding box center [712, 323] width 61 height 27
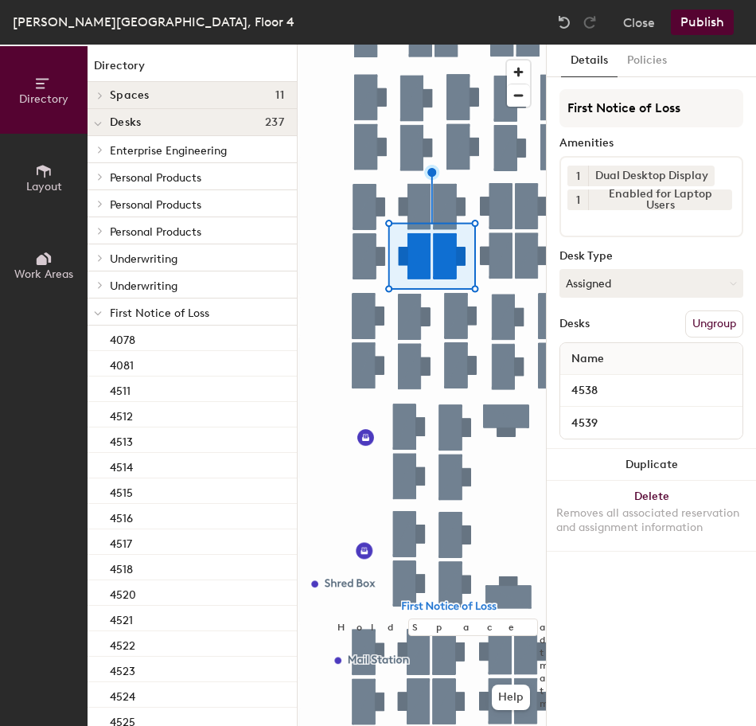
click at [711, 25] on button "Publish" at bounding box center [702, 22] width 63 height 25
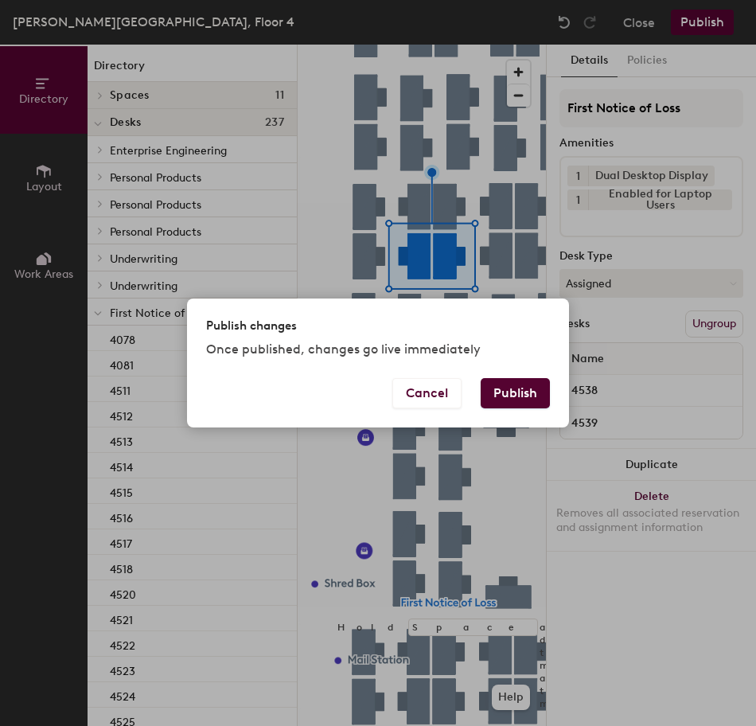
click at [525, 390] on button "Publish" at bounding box center [515, 393] width 69 height 30
